Goal: Task Accomplishment & Management: Manage account settings

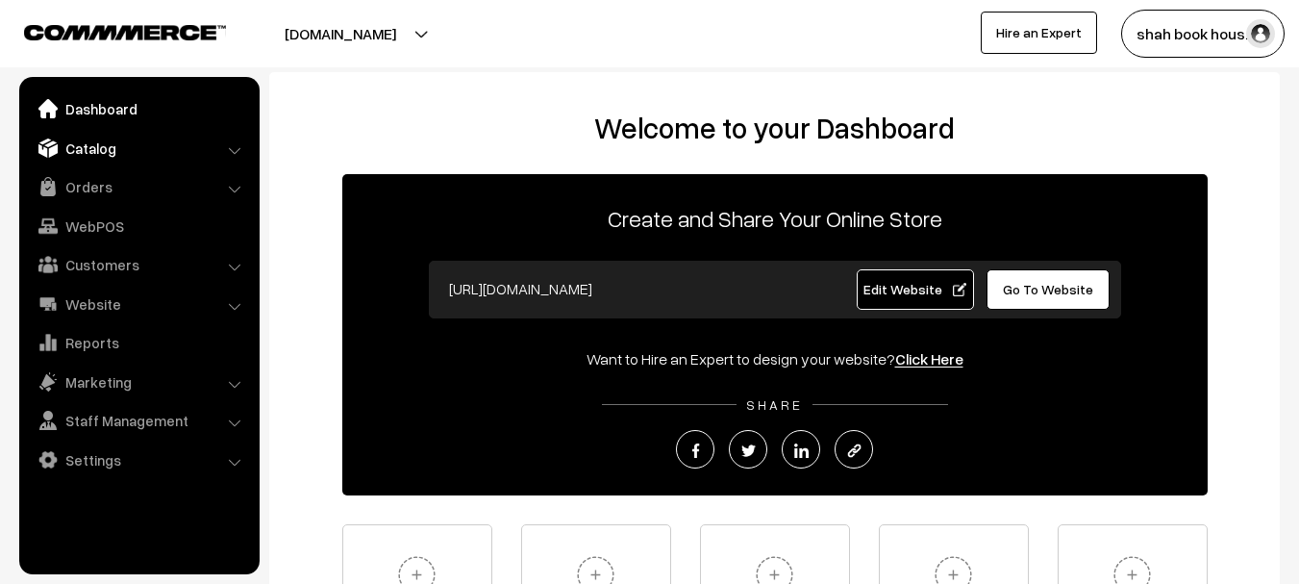
click at [68, 142] on link "Catalog" at bounding box center [138, 148] width 229 height 35
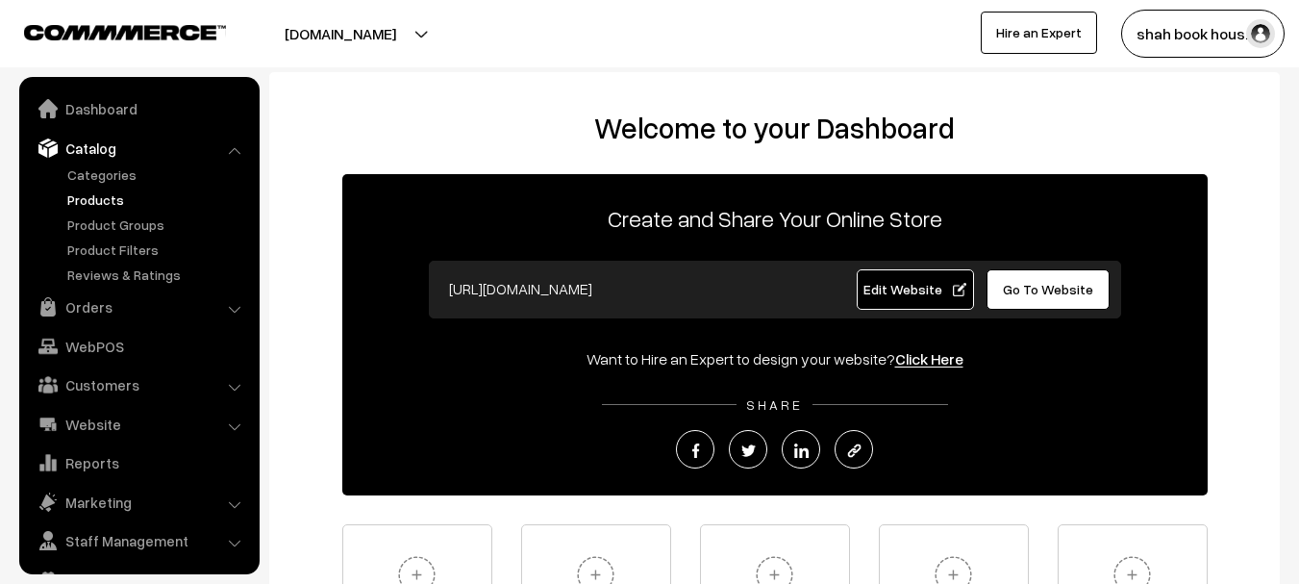
click at [81, 189] on link "Products" at bounding box center [157, 199] width 190 height 20
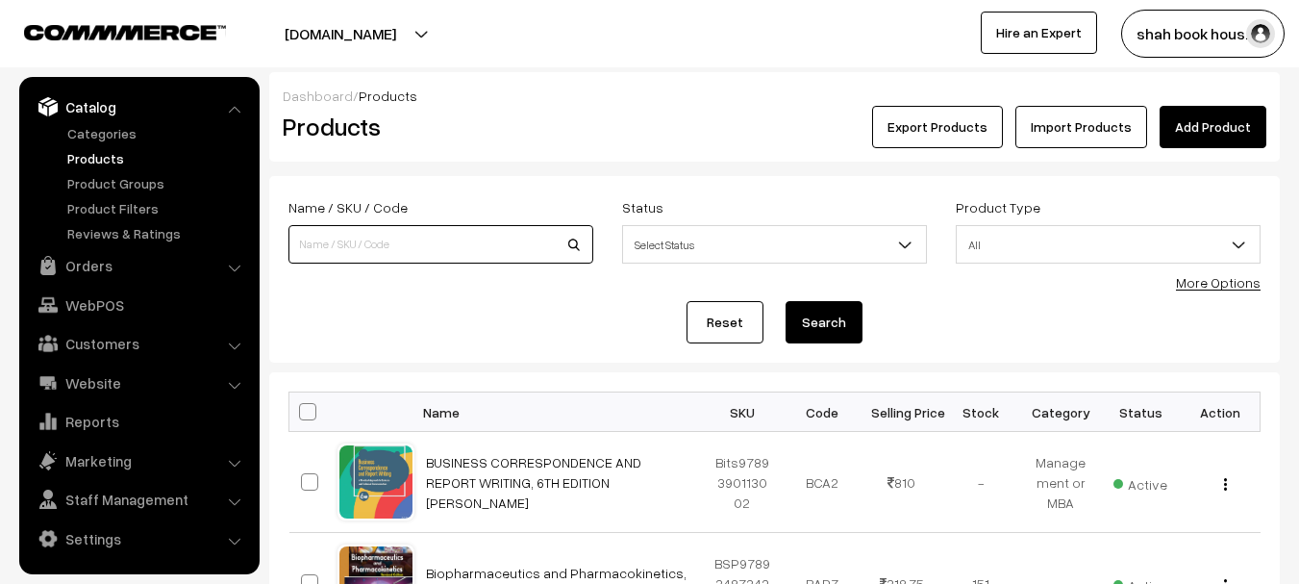
click at [412, 236] on input at bounding box center [440, 244] width 305 height 38
paste input "9780367410179"
type input "9780367410179"
click at [786, 301] on button "Search" at bounding box center [824, 322] width 77 height 42
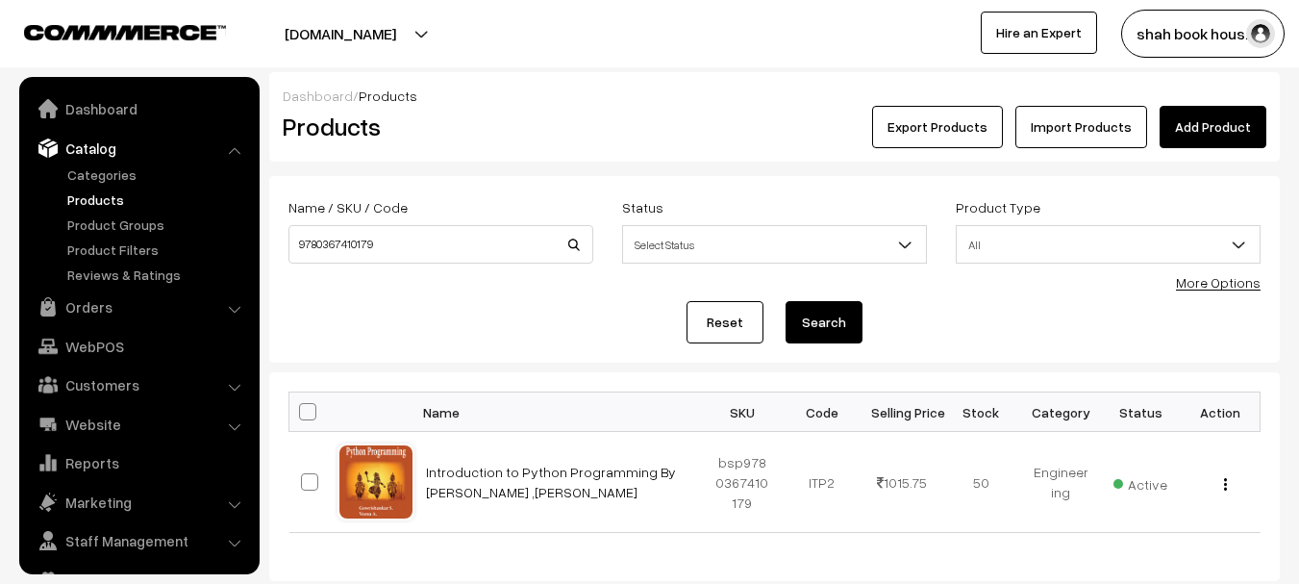
scroll to position [41, 0]
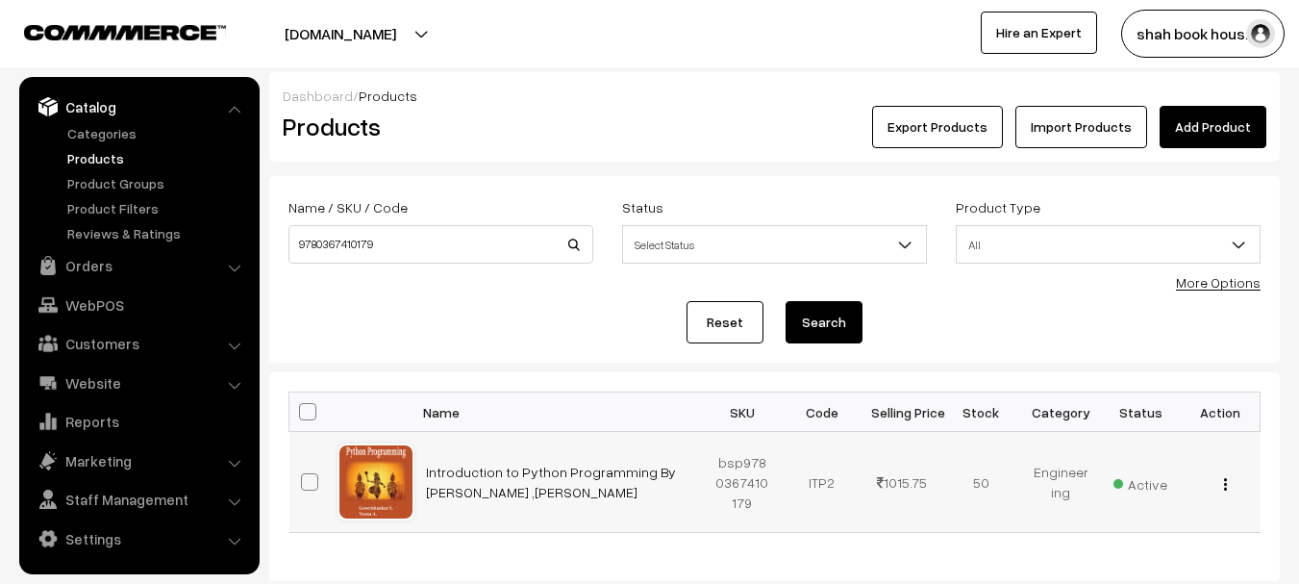
click at [1226, 493] on td "View Edit Delete" at bounding box center [1221, 482] width 80 height 101
click at [1227, 488] on button "button" at bounding box center [1225, 483] width 5 height 15
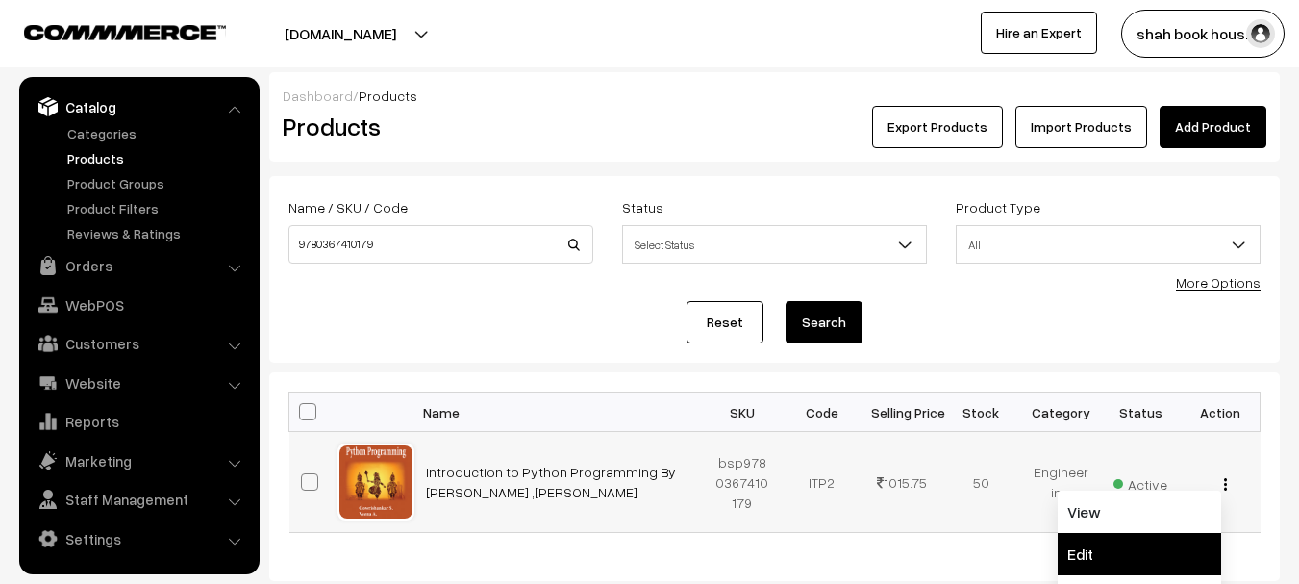
click at [1127, 541] on link "Edit" at bounding box center [1139, 554] width 163 height 42
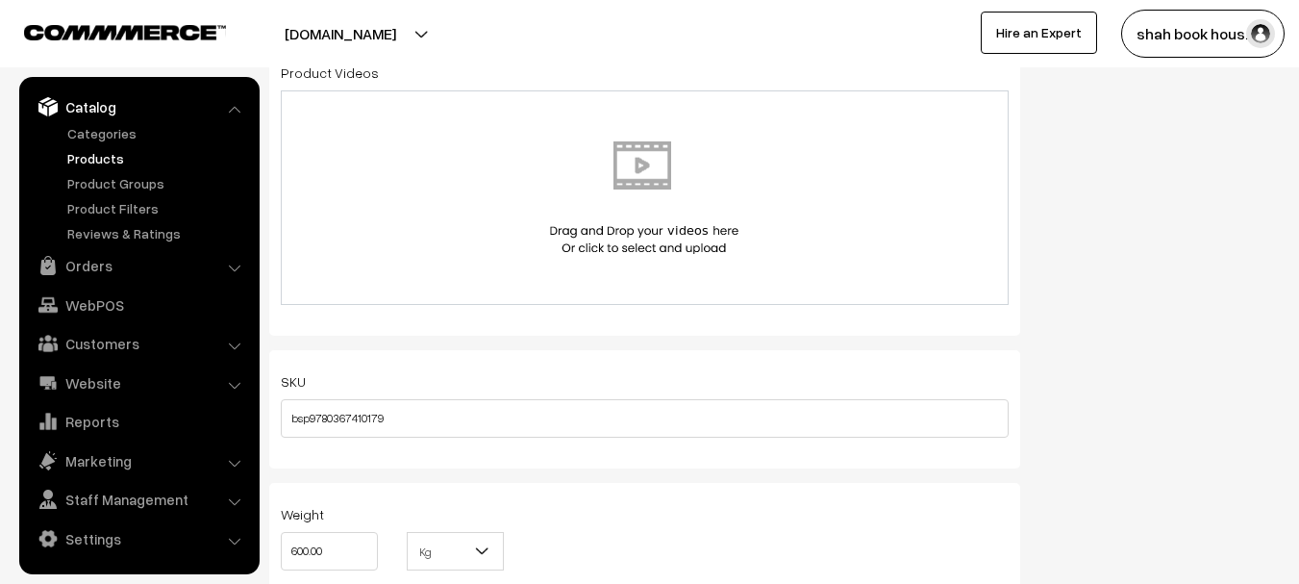
scroll to position [1538, 0]
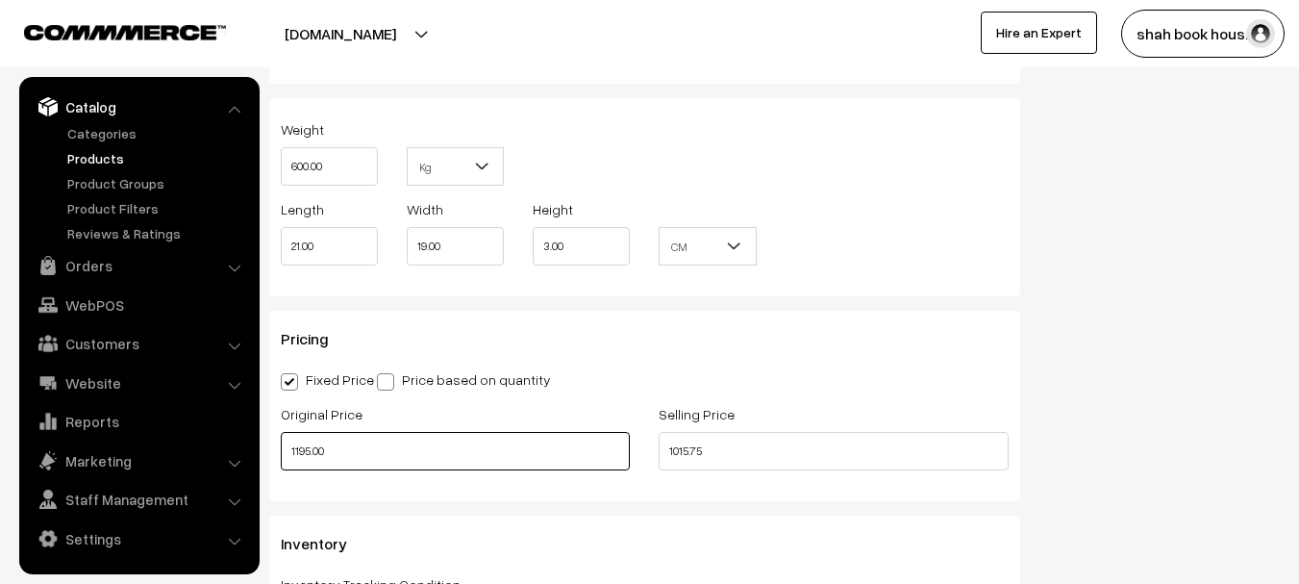
click at [294, 450] on input "1195.00" at bounding box center [455, 451] width 349 height 38
type input "1495.00"
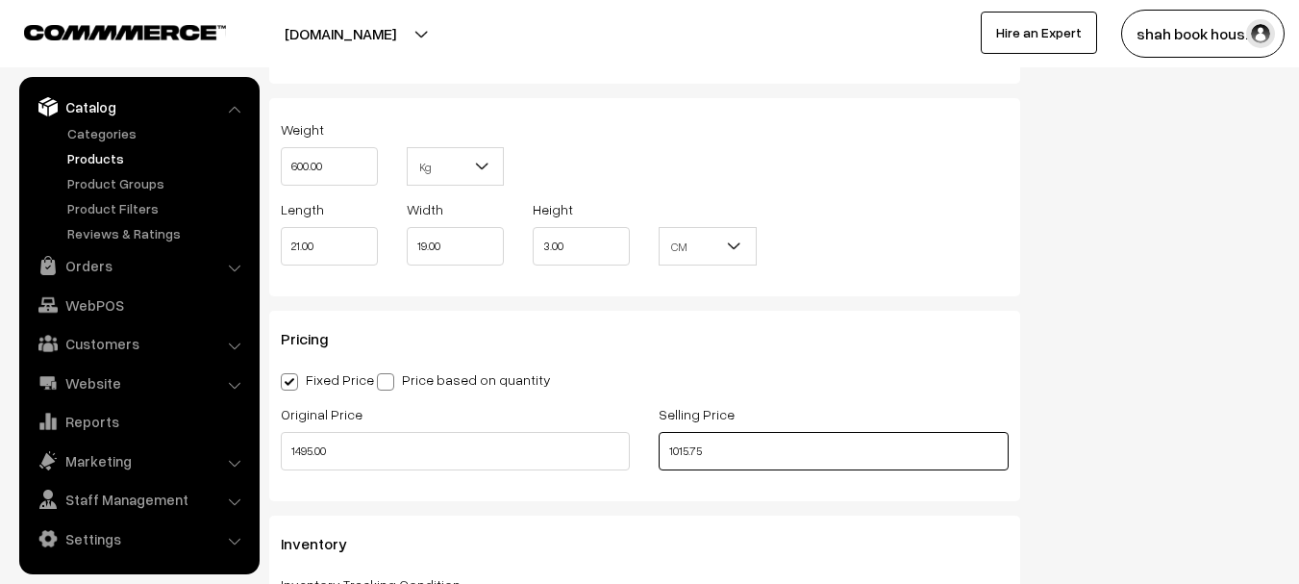
drag, startPoint x: 704, startPoint y: 454, endPoint x: 656, endPoint y: 454, distance: 48.1
click at [656, 454] on div "Selling Price 1015.75" at bounding box center [833, 442] width 378 height 80
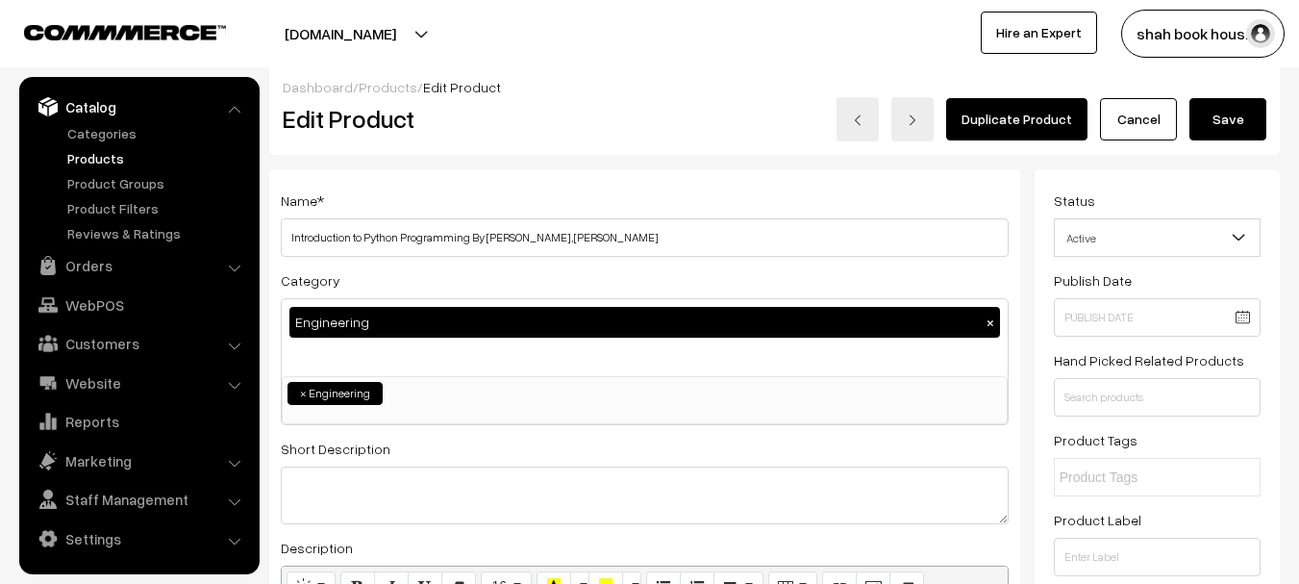
scroll to position [0, 0]
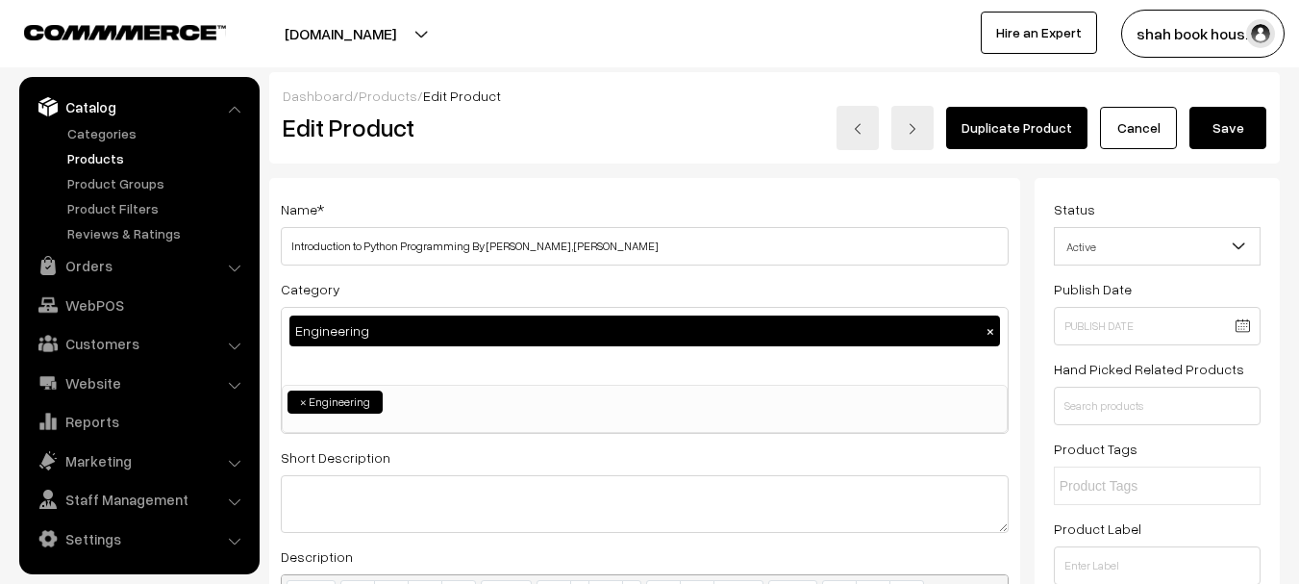
type input "1270.75"
click at [1262, 135] on button "Save" at bounding box center [1227, 128] width 77 height 42
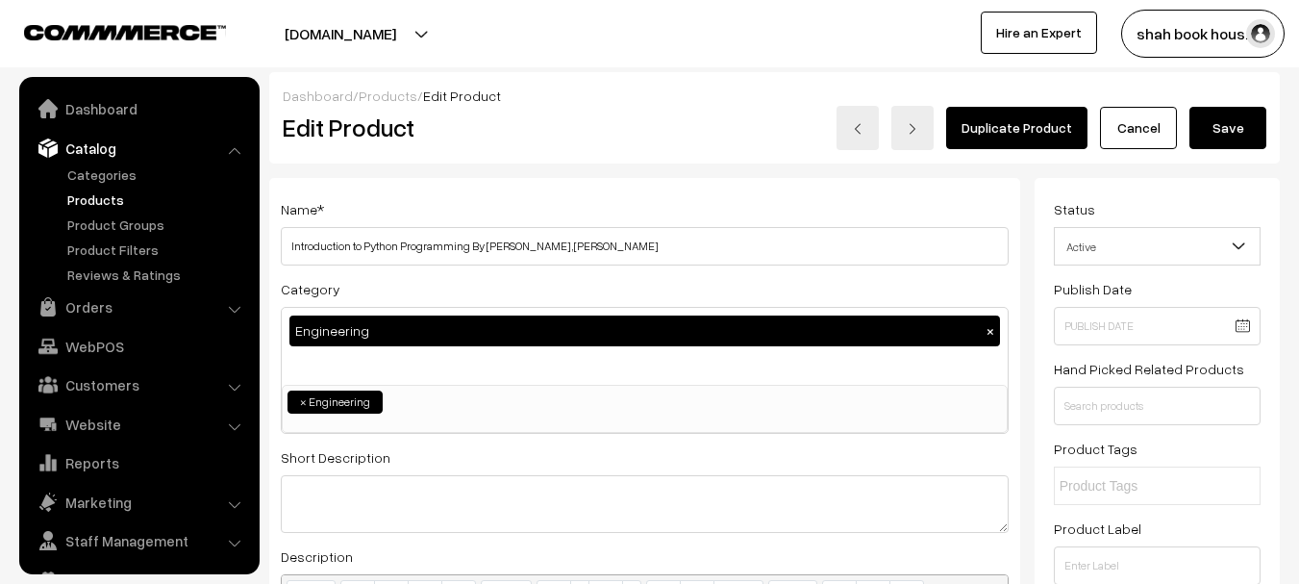
scroll to position [41, 0]
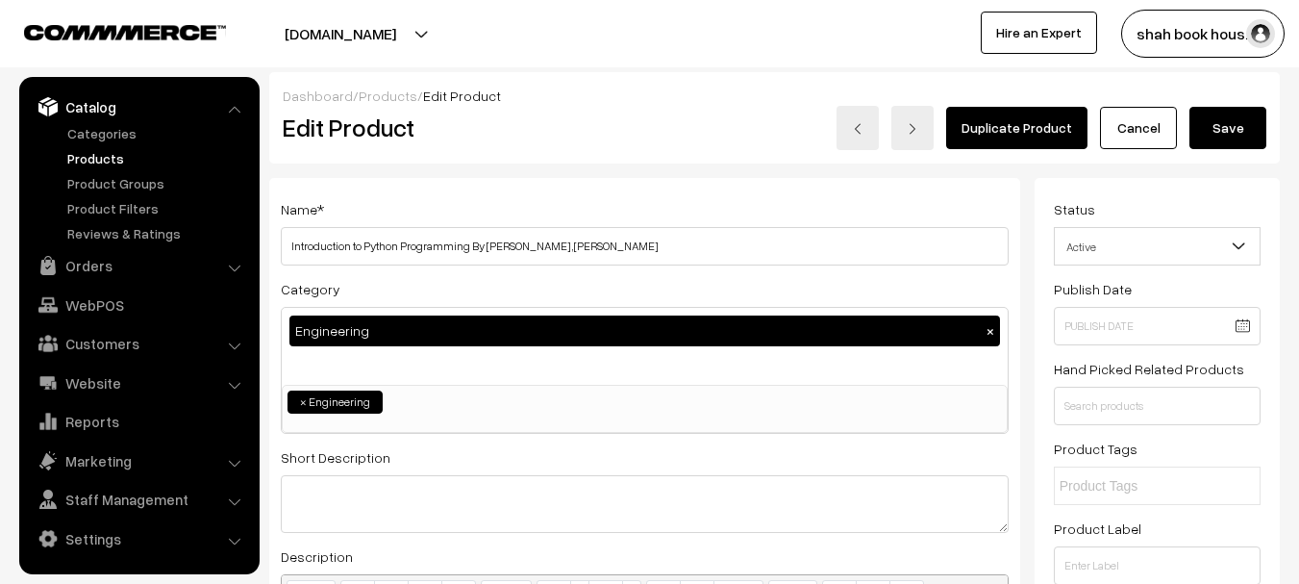
click at [93, 156] on link "Products" at bounding box center [157, 158] width 190 height 20
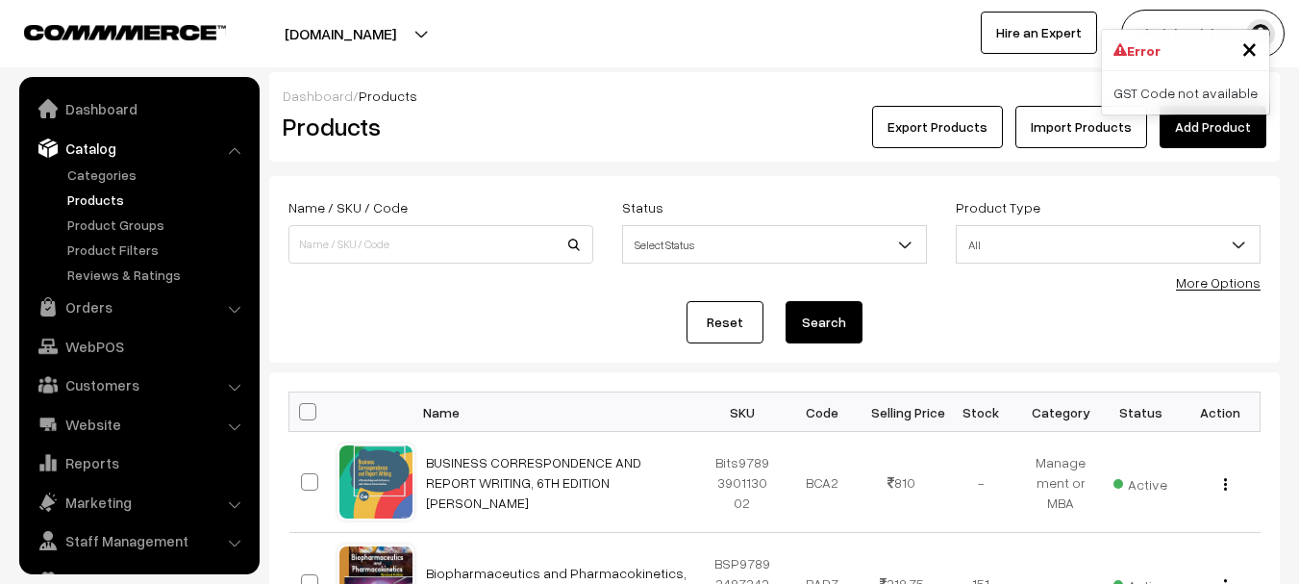
scroll to position [41, 0]
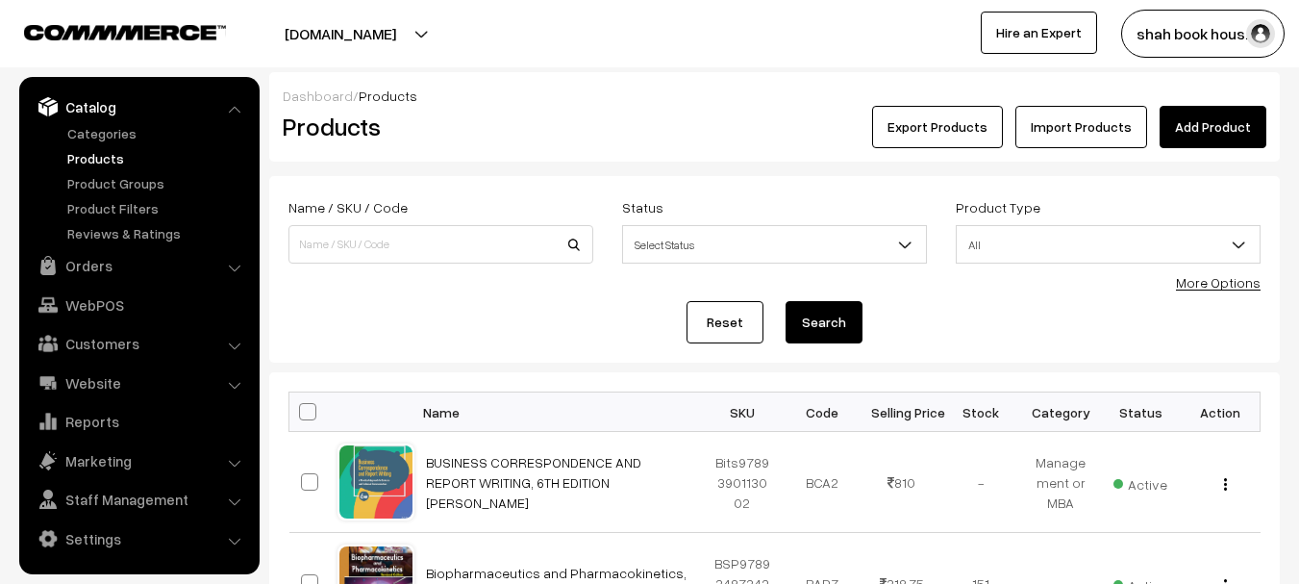
click at [586, 344] on form "Name / SKU / Code Status Select Status Active Inactive Select Status Product Ty…" at bounding box center [774, 269] width 1011 height 187
click at [623, 113] on div "Export Products Import Products Add Product" at bounding box center [943, 127] width 646 height 42
click at [621, 111] on div "Export Products Import Products Add Product" at bounding box center [943, 127] width 646 height 42
click at [628, 100] on div "Dashboard / Products" at bounding box center [775, 96] width 984 height 20
click at [596, 116] on div "Products" at bounding box center [436, 127] width 337 height 42
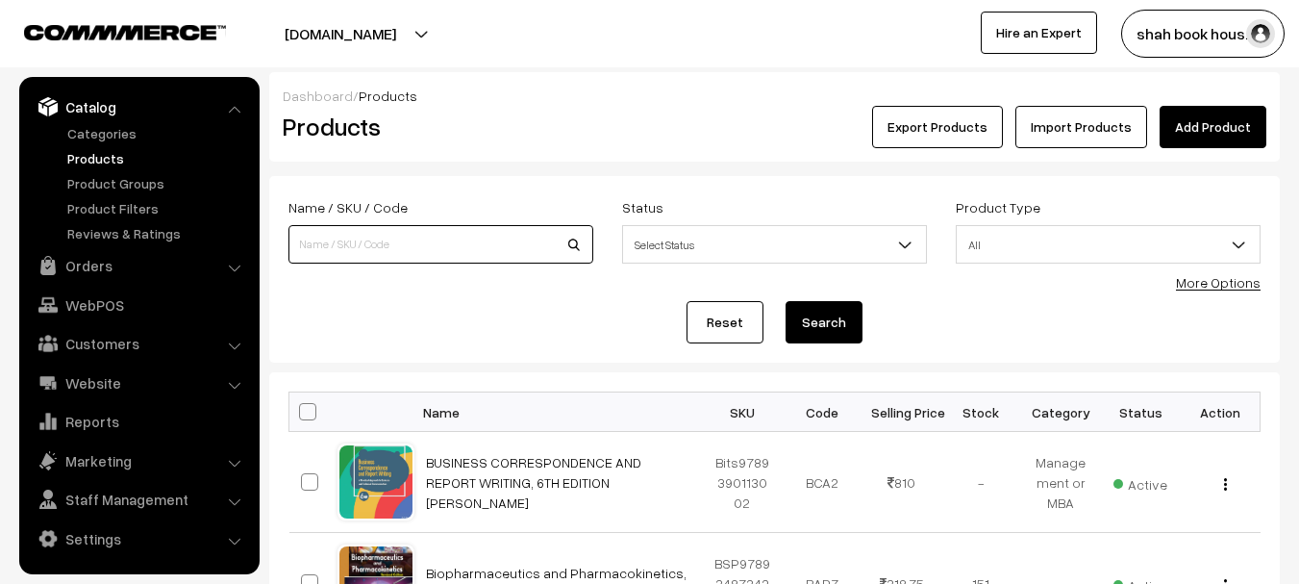
click at [390, 246] on input at bounding box center [440, 244] width 305 height 38
drag, startPoint x: 532, startPoint y: 137, endPoint x: 533, endPoint y: 147, distance: 10.6
click at [532, 137] on h2 "Products" at bounding box center [437, 127] width 309 height 30
